Goal: Find specific page/section: Find specific page/section

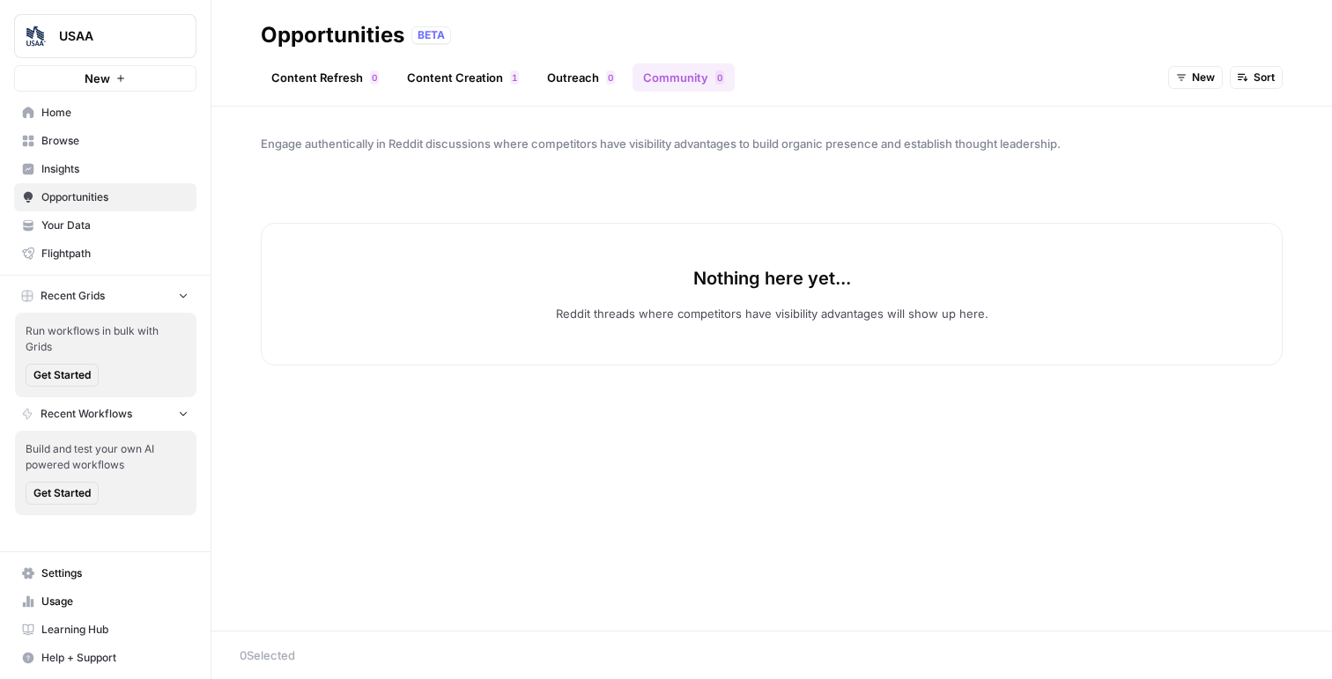
click at [473, 79] on link "Content Creation 1" at bounding box center [462, 77] width 133 height 28
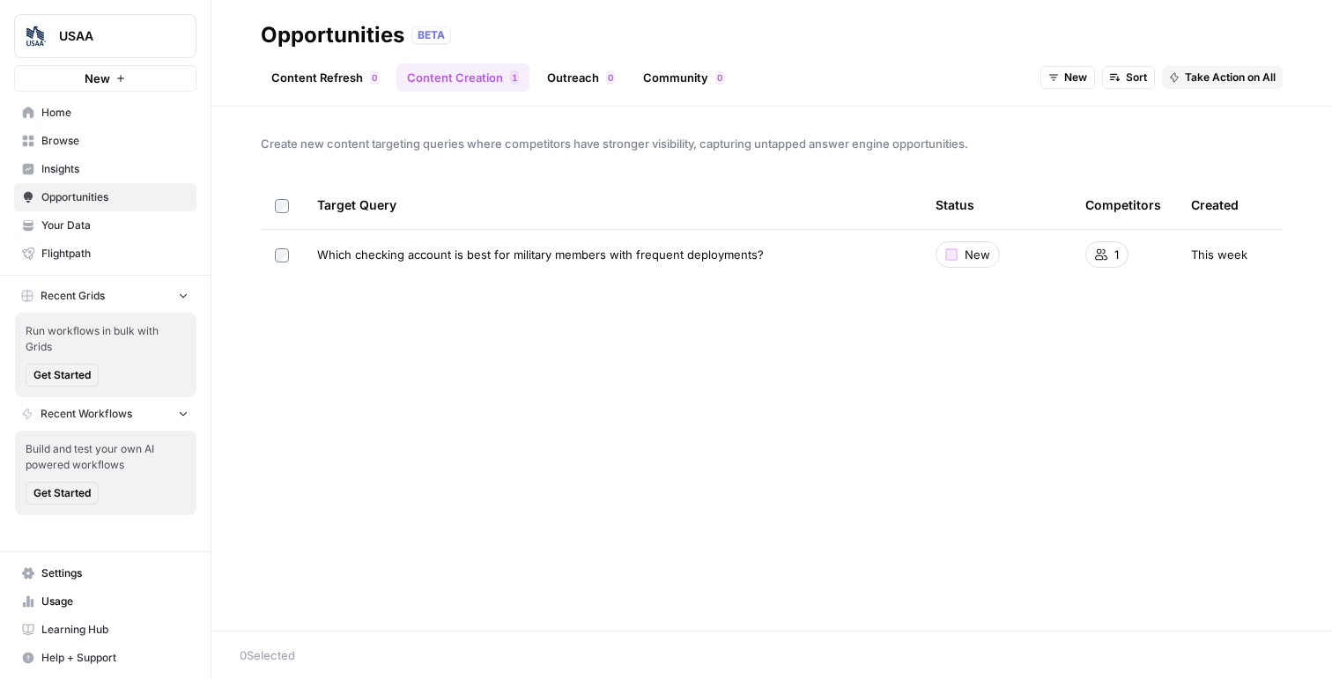
click at [354, 83] on link "Content Refresh 0" at bounding box center [325, 77] width 129 height 28
